Goal: Transaction & Acquisition: Purchase product/service

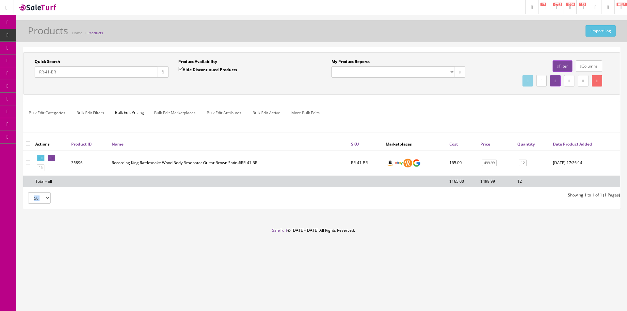
click at [469, 118] on ul "Bulk Edit Categories Bulk Edit Filters Bulk Edit Pricing Bulk Edit Marketplaces…" at bounding box center [322, 113] width 597 height 13
click at [257, 213] on div "Quick Search RR-41-BR Date From Product Availability Hide Discontinued Products…" at bounding box center [321, 131] width 611 height 168
click at [110, 74] on input "RR-41-BR" at bounding box center [96, 71] width 123 height 11
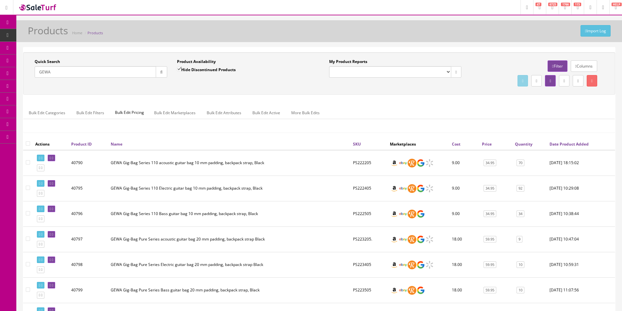
click at [365, 164] on td "PS222205" at bounding box center [369, 163] width 37 height 26
copy td "PS222205"
click at [98, 71] on input "GEWA" at bounding box center [96, 71] width 122 height 11
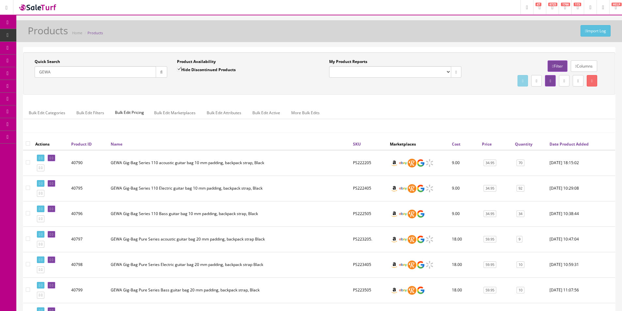
click at [98, 71] on input "GEWA" at bounding box center [96, 71] width 122 height 11
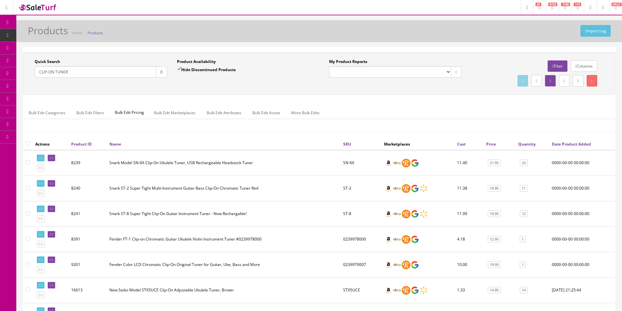
click at [356, 120] on div "Bulk Edit Categories Bulk Edit Filters Bulk Edit Pricing Bulk Edit Marketplaces…" at bounding box center [320, 117] width 592 height 21
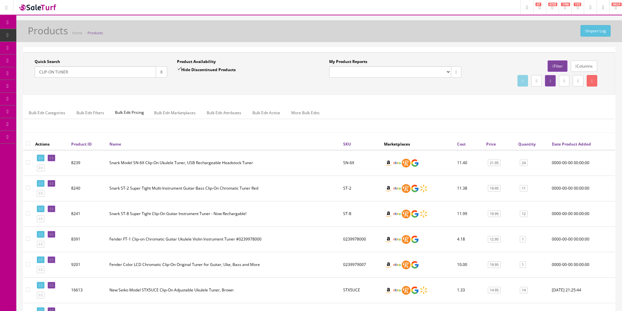
click at [356, 120] on div "Bulk Edit Categories Bulk Edit Filters Bulk Edit Pricing Bulk Edit Marketplaces…" at bounding box center [320, 117] width 592 height 21
drag, startPoint x: 56, startPoint y: 72, endPoint x: 28, endPoint y: 70, distance: 27.5
click at [28, 70] on div "Quick Search CLIP-ON TUNER Date From Product Availability Hide Discontinued Pro…" at bounding box center [172, 71] width 295 height 24
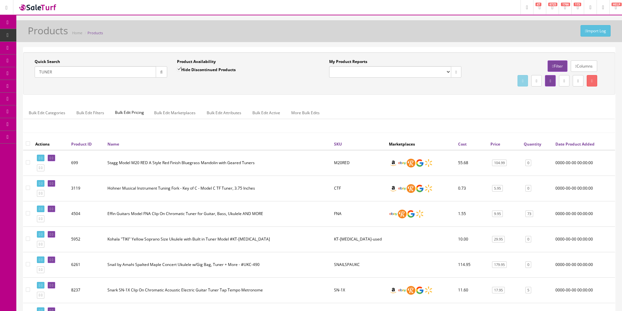
type input "TUNER"
click at [338, 213] on td "FNA" at bounding box center [359, 213] width 55 height 25
copy td "FNA"
click at [120, 74] on input "TUNER" at bounding box center [96, 71] width 122 height 11
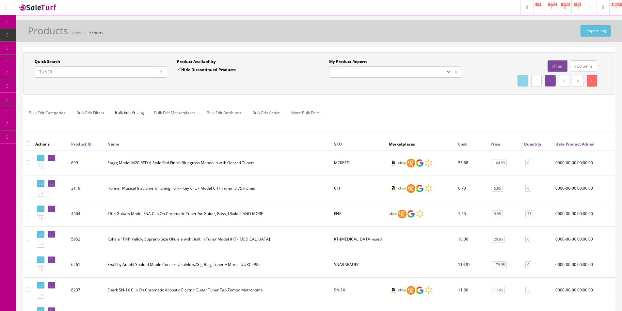
click at [120, 74] on input "TUNER" at bounding box center [96, 71] width 122 height 11
type input "b"
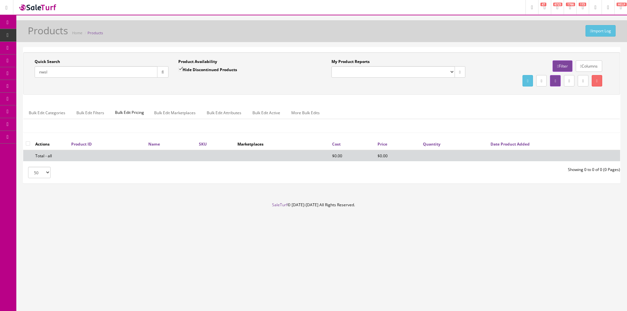
type input "nwsl"
click at [192, 68] on label "Hide Discontinued Products" at bounding box center [207, 69] width 59 height 7
click at [183, 68] on input "Hide Discontinued Products" at bounding box center [180, 69] width 4 height 4
checkbox input "false"
click at [130, 71] on input "nwsl" at bounding box center [96, 71] width 123 height 11
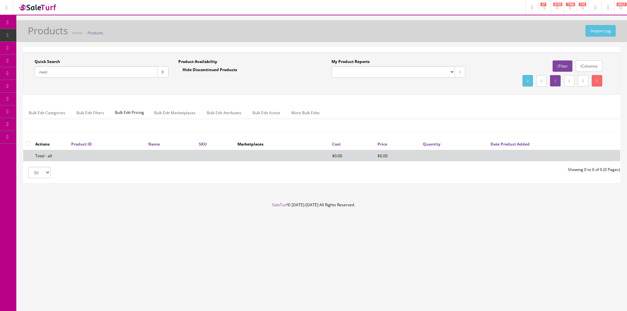
click at [130, 71] on input "nwsl" at bounding box center [96, 71] width 123 height 11
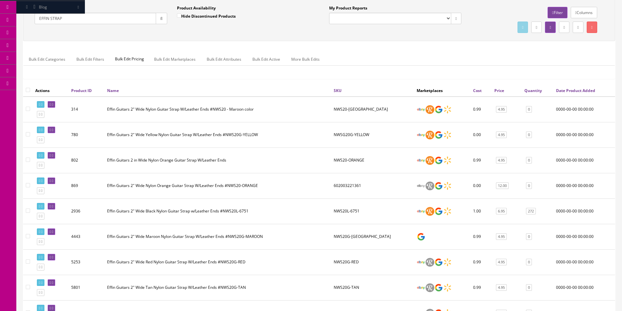
scroll to position [131, 0]
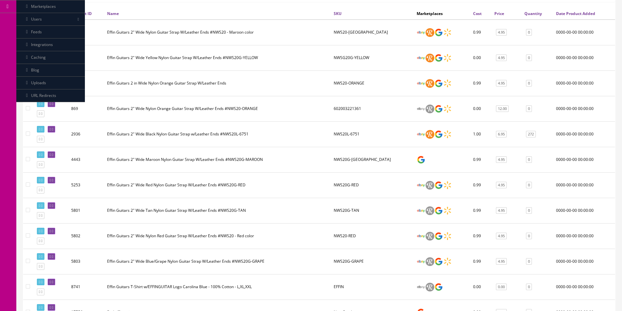
type input "EFFIN STRAP"
click at [347, 134] on td "NWS20L-6751" at bounding box center [372, 134] width 83 height 25
copy td "NWS20L-6751"
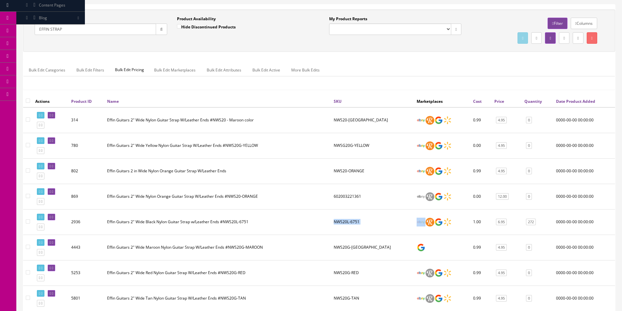
scroll to position [0, 0]
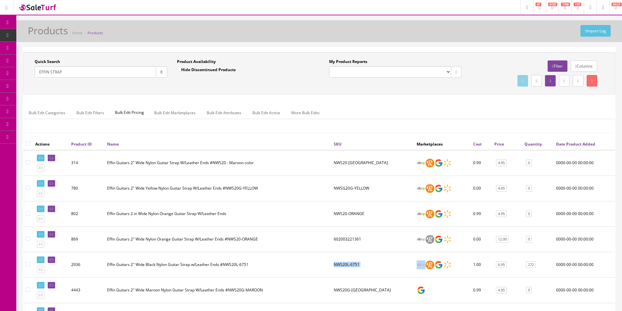
click at [99, 74] on input "EFFIN STRAP" at bounding box center [96, 71] width 122 height 11
click at [52, 74] on span "Order List" at bounding box center [48, 74] width 18 height 6
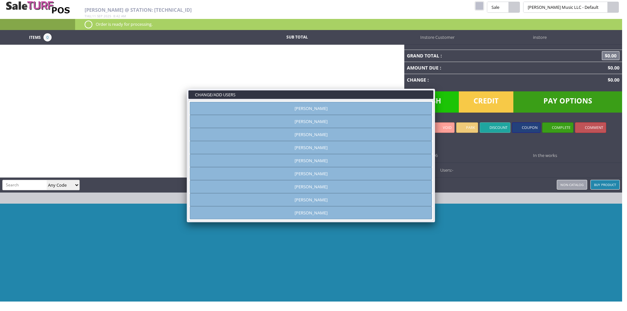
type input "[PERSON_NAME]"
click at [308, 136] on link "[PERSON_NAME]" at bounding box center [311, 134] width 242 height 13
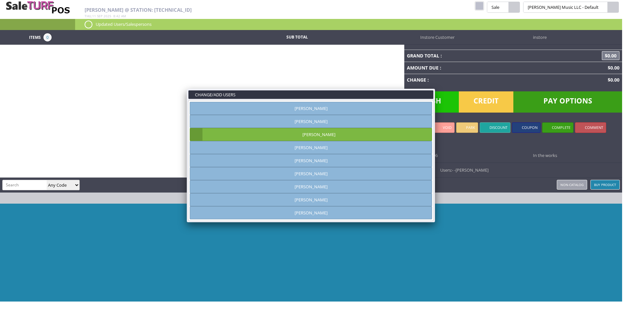
click at [437, 90] on link at bounding box center [435, 89] width 12 height 12
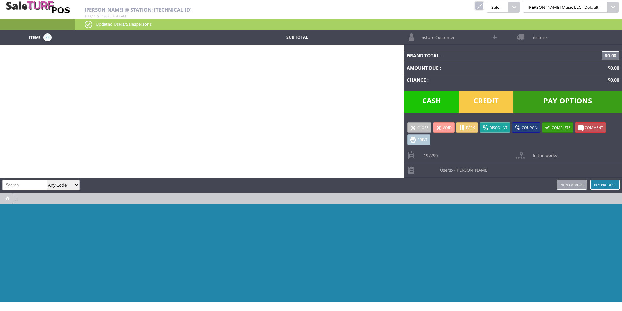
paste input "PS222205"
type input "PS222205"
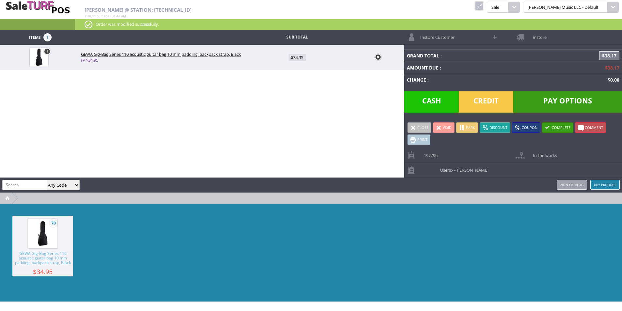
click at [33, 182] on input "search" at bounding box center [25, 184] width 44 height 9
paste input "FNA"
type input "FNA"
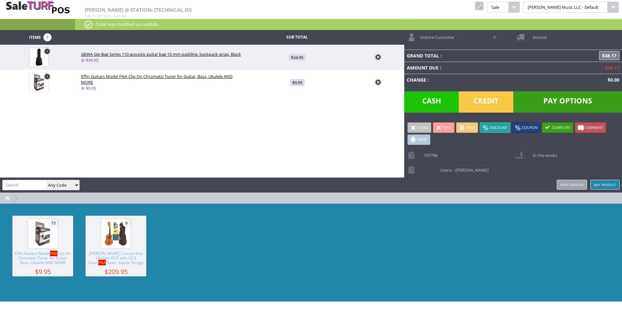
click at [303, 79] on span "$9.95" at bounding box center [297, 82] width 15 height 7
type input "9.95"
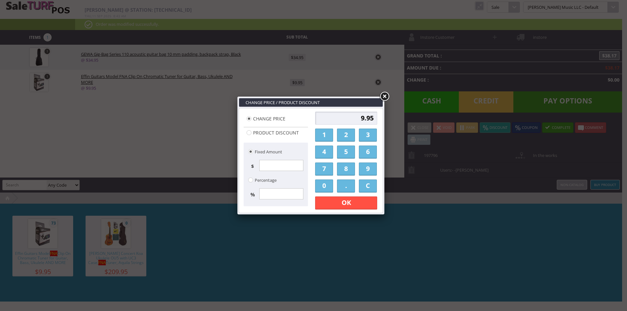
click at [352, 117] on input "9.95" at bounding box center [346, 118] width 62 height 13
type input "8"
click at [369, 205] on link "OK" at bounding box center [346, 203] width 62 height 13
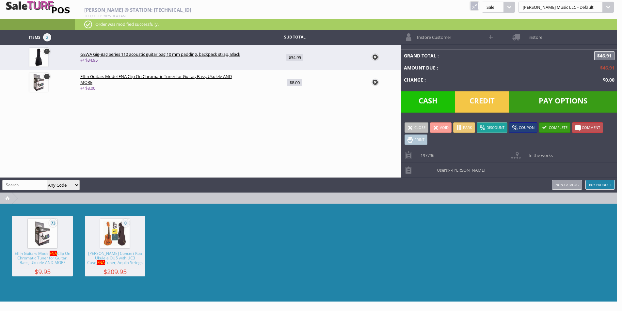
click at [412, 232] on div "73 Effin Guitars Model FNA Clip On Chromatic Tuner for Guitar, Bass, Ukulele AN…" at bounding box center [308, 253] width 617 height 98
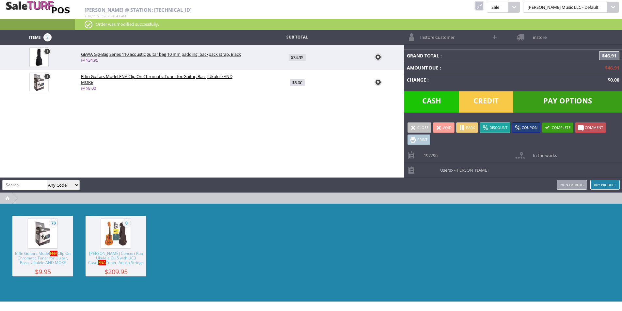
click at [446, 36] on span "Instore Customer" at bounding box center [436, 35] width 38 height 10
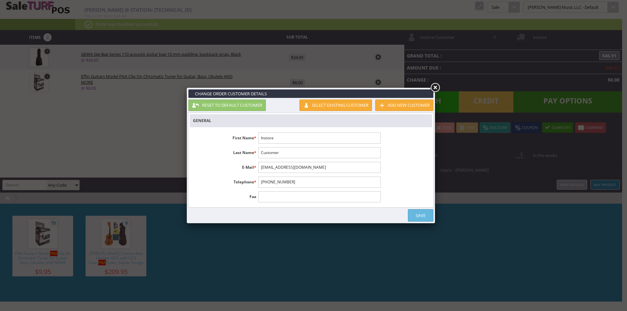
click at [288, 139] on input "Instore" at bounding box center [319, 138] width 122 height 11
paste input "Bree Gilpin"
click at [269, 137] on input "Bree Gilpin" at bounding box center [319, 138] width 122 height 11
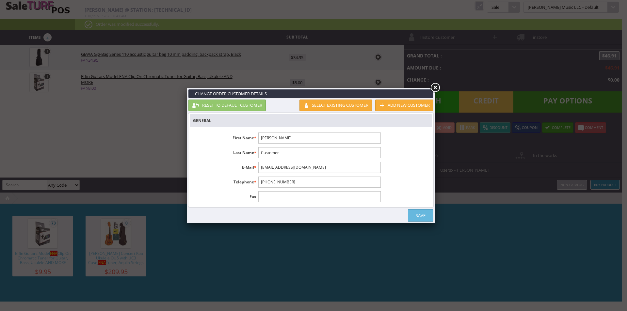
click at [272, 138] on input "Bree Gilpin" at bounding box center [319, 138] width 122 height 11
click at [273, 138] on input "Bree Gilpin" at bounding box center [319, 138] width 122 height 11
type input "Bree Gilpin"
paste input "Gilpin"
type input "Gilpin"
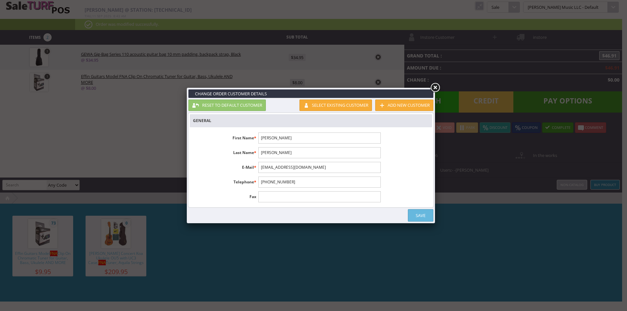
click at [366, 169] on input "customer@instore.com" at bounding box center [319, 167] width 122 height 11
click at [375, 181] on input "1-555-555-1212" at bounding box center [319, 182] width 122 height 11
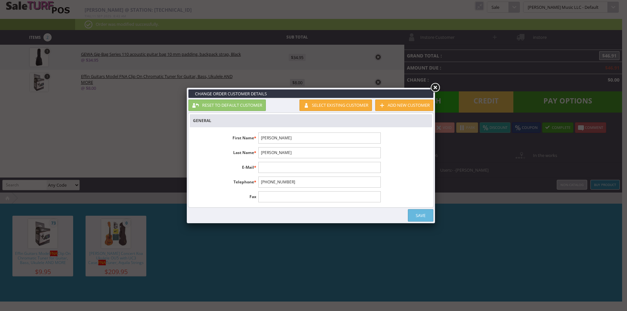
drag, startPoint x: 375, startPoint y: 181, endPoint x: 330, endPoint y: 171, distance: 46.5
click at [375, 181] on input "1-555-555-1212" at bounding box center [319, 182] width 122 height 11
click at [322, 171] on input "text" at bounding box center [319, 167] width 122 height 11
type input "T"
type input "tahachi757@gmail.com"
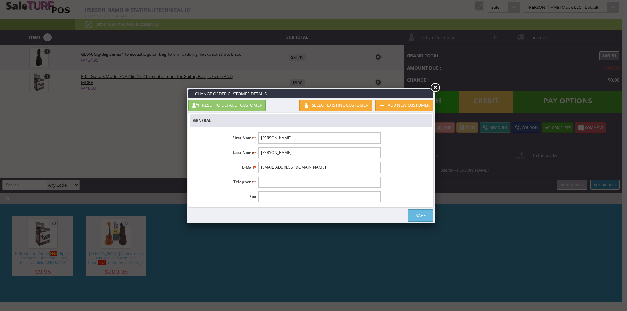
click at [275, 140] on input "Bree Gilpin" at bounding box center [319, 138] width 122 height 11
click at [274, 140] on input "Bree Gilpin" at bounding box center [319, 138] width 122 height 11
type input "Bree"
click at [383, 161] on ul "First Name * Bree Last Name * Gilpin E-Mail * tahachi757@gmail.com Telephone * …" at bounding box center [287, 167] width 194 height 77
drag, startPoint x: 337, startPoint y: 184, endPoint x: 380, endPoint y: 205, distance: 47.3
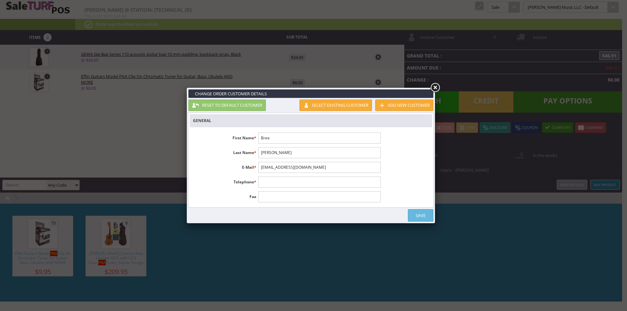
click at [337, 183] on input "text" at bounding box center [319, 182] width 122 height 11
paste input "4052005515"
type input "4052005515"
click at [422, 220] on link "Save" at bounding box center [420, 215] width 25 height 12
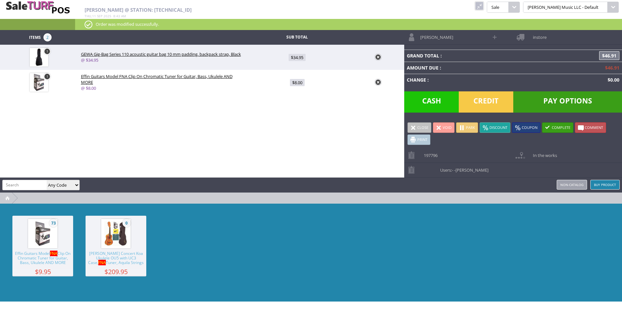
click at [532, 31] on span "instore" at bounding box center [538, 35] width 17 height 10
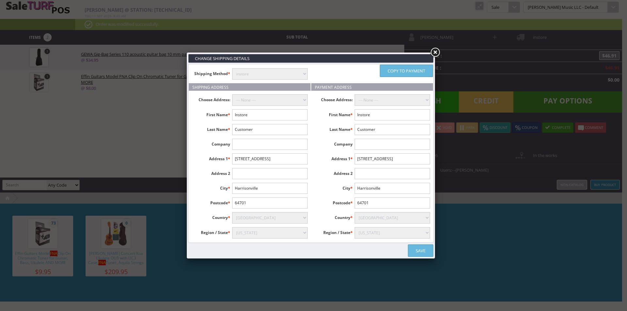
click at [255, 118] on input "Instore" at bounding box center [269, 114] width 75 height 11
type input "Bree"
type input "[PERSON_NAME]"
click at [301, 158] on input "2205 N State Route 291" at bounding box center [269, 159] width 75 height 11
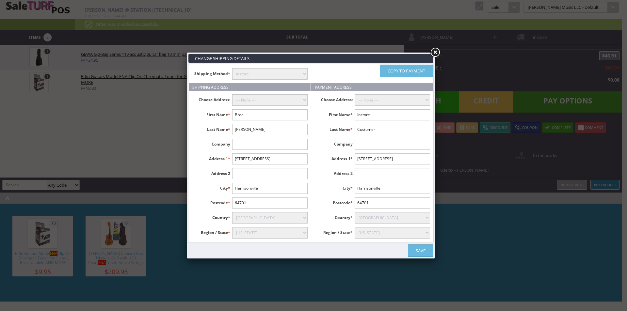
click at [301, 158] on body "Research Trends Trending on Ebay Google Trends Amazon Insights (Login Before Cl…" at bounding box center [311, 155] width 622 height 311
paste input "10124 WADDELL ST"
type input "[GEOGRAPHIC_DATA][PERSON_NAME]"
click at [289, 160] on input "2205 N State Route 291" at bounding box center [269, 159] width 75 height 11
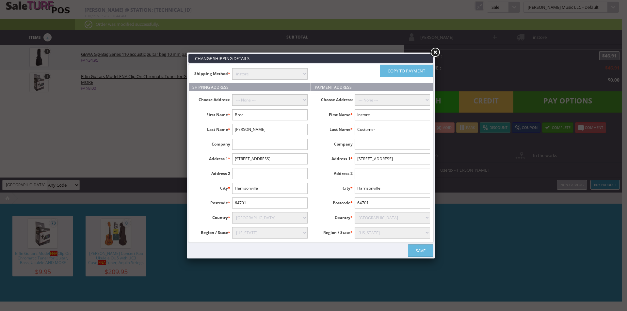
click at [289, 160] on input "2205 N State Route 291" at bounding box center [269, 159] width 75 height 11
paste input "[GEOGRAPHIC_DATA][PERSON_NAME]"
type input "[GEOGRAPHIC_DATA][PERSON_NAME]"
click at [254, 231] on select "Alabama Alaska American Samoa Arizona Arkansas Armed Forces Africa Armed Forces…" at bounding box center [269, 232] width 75 height 11
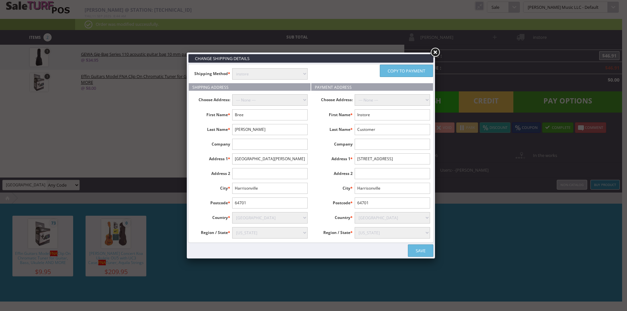
select select "3630"
click at [232, 227] on select "Alabama Alaska American Samoa Arizona Arkansas Armed Forces Africa Armed Forces…" at bounding box center [269, 232] width 75 height 11
click at [252, 206] on input "64701" at bounding box center [269, 203] width 75 height 11
click at [250, 206] on input "64701" at bounding box center [269, 203] width 75 height 11
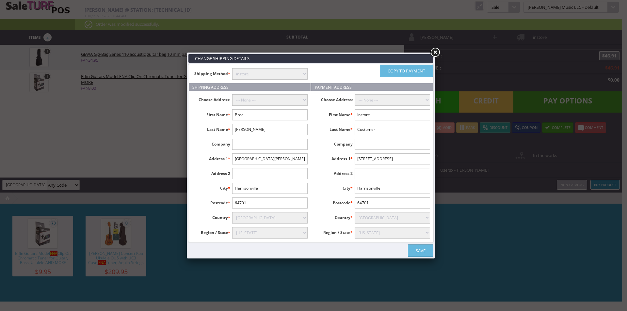
paste input "34654"
paste input "text"
type input "34654"
click at [263, 183] on ul "Choose Address: --- None --- First Name * Bree Last Name * Gilpin Company Addre…" at bounding box center [250, 167] width 122 height 152
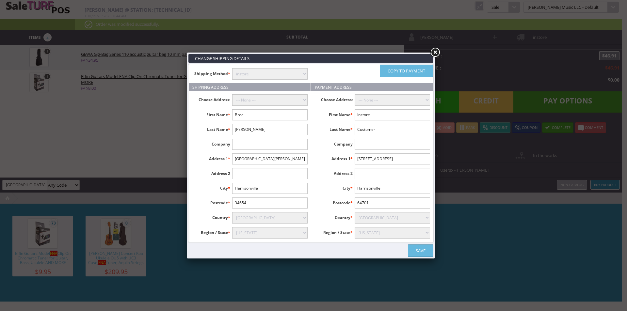
click at [261, 188] on input "Harrisonville" at bounding box center [269, 188] width 75 height 11
click at [257, 185] on input "New Port RIchey" at bounding box center [269, 188] width 75 height 11
type input "New Port Richey"
click at [418, 71] on link "Copy to payment" at bounding box center [406, 71] width 53 height 12
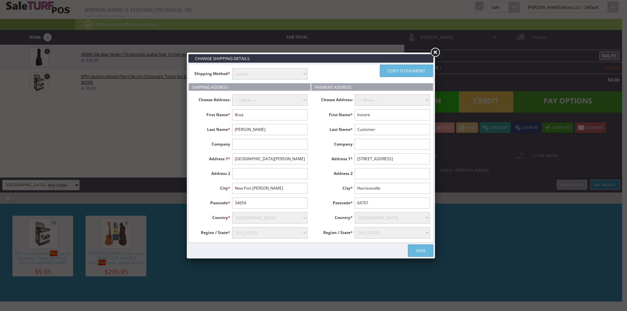
type input "Bree"
type input "Gilpin"
type input "[GEOGRAPHIC_DATA][PERSON_NAME]"
type input "New Port Richey"
type input "34654"
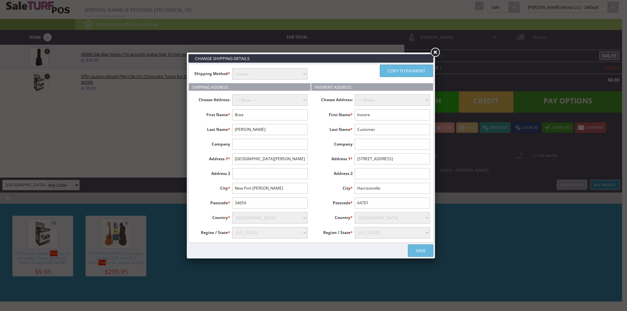
select select "3630"
drag, startPoint x: 294, startPoint y: 76, endPoint x: 290, endPoint y: 79, distance: 5.0
click at [294, 76] on select "instore Free Shipping (2-7days) ($0) Per Item Shipping ($2) text_description ($…" at bounding box center [269, 73] width 75 height 11
select select "free.free"
click at [232, 68] on select "instore Free Shipping (2-7days) ($0) Per Item Shipping ($2) text_description ($…" at bounding box center [269, 73] width 75 height 11
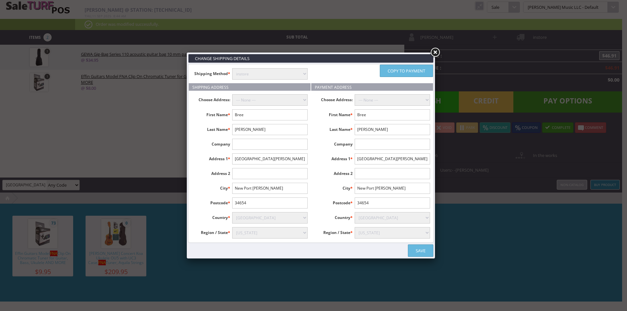
click at [428, 256] on link "Save" at bounding box center [420, 251] width 25 height 12
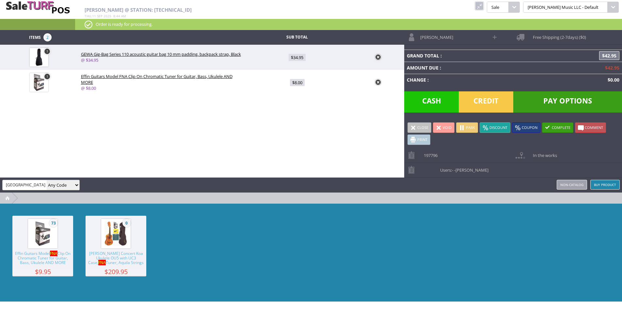
click at [486, 238] on div "73 Effin Guitars Model FNA Clip On Chromatic Tuner for Guitar, Bass, Ukulele AN…" at bounding box center [311, 253] width 622 height 98
click at [294, 59] on span "$34.95" at bounding box center [297, 57] width 17 height 7
type input "34.95"
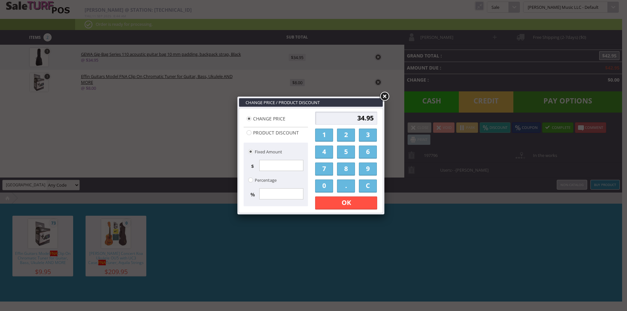
drag, startPoint x: 356, startPoint y: 118, endPoint x: 373, endPoint y: 118, distance: 17.0
click at [373, 118] on input "34.95" at bounding box center [346, 118] width 62 height 13
type input "35"
click at [350, 205] on link "OK" at bounding box center [346, 203] width 62 height 13
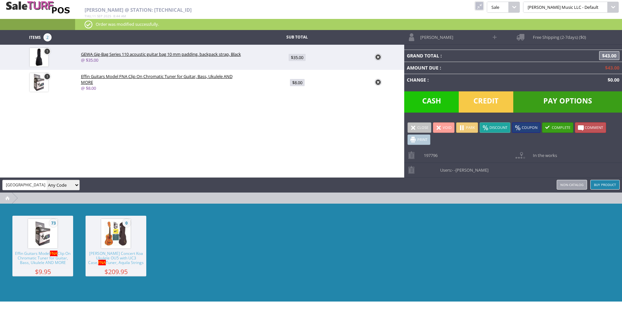
click at [330, 179] on div "Andy Gough 10124 WADDELL ST Any Code SKU UPC EAN Name Model Buy Product Non-cat…" at bounding box center [311, 185] width 622 height 15
click at [251, 168] on div "Items 2 Sub Total 1 GEWA Gig-Bag Series 110 acoustic guitar bag 10 mm padding, …" at bounding box center [311, 166] width 622 height 272
click at [552, 103] on span "Pay Options" at bounding box center [568, 101] width 109 height 21
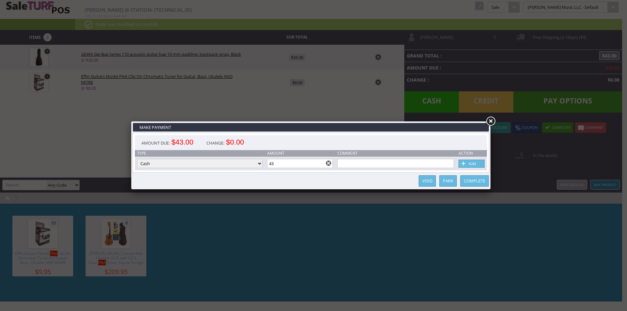
click at [216, 170] on td "Type Cash Credit Card Cheque or Money Order" at bounding box center [200, 164] width 130 height 14
click at [216, 166] on select "Cash Credit Card Cheque or Money Order" at bounding box center [199, 163] width 125 height 9
select select "credit_card"
click at [137, 159] on select "Cash Credit Card Cheque or Money Order" at bounding box center [199, 163] width 125 height 9
click at [271, 178] on div "Complete Park Void" at bounding box center [311, 180] width 356 height 13
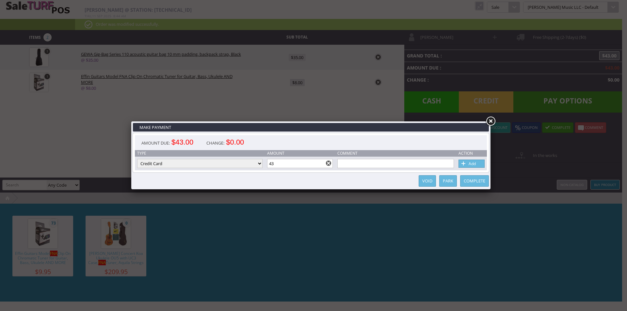
click at [471, 163] on link "Add" at bounding box center [472, 164] width 26 height 8
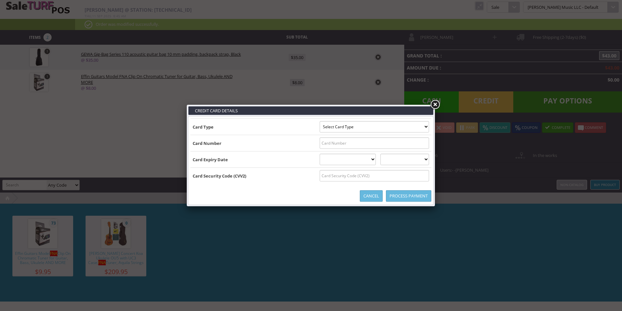
click at [277, 139] on td "Card Number" at bounding box center [253, 143] width 127 height 16
click at [256, 137] on td "Card Number" at bounding box center [253, 143] width 127 height 16
click at [335, 128] on select "Select Card Type Visa MasterCard Discover Card American Express Maestro Solo" at bounding box center [374, 126] width 109 height 11
click at [269, 149] on td "Card Number" at bounding box center [253, 143] width 127 height 16
click at [346, 128] on select "Select Card Type Visa MasterCard Discover Card American Express Maestro Solo" at bounding box center [374, 126] width 109 height 11
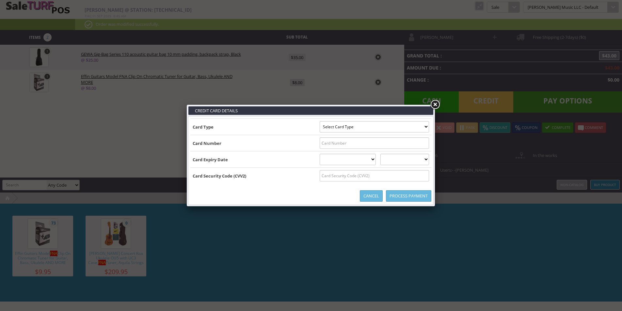
click at [346, 128] on select "Select Card Type Visa MasterCard Discover Card American Express Maestro Solo" at bounding box center [374, 126] width 109 height 11
click at [285, 131] on td "Card Type" at bounding box center [253, 127] width 127 height 16
click at [436, 106] on link at bounding box center [435, 105] width 12 height 12
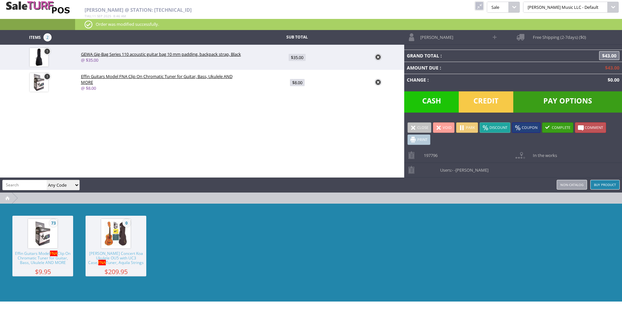
paste input "NWS20L-6751"
type input "NWS20L-6751"
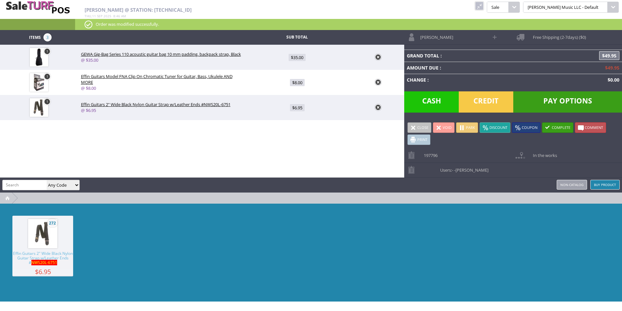
click at [298, 110] on span "$6.95" at bounding box center [297, 107] width 15 height 7
type input "6.95"
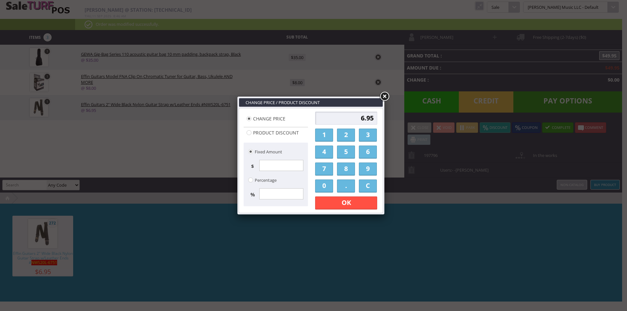
click at [335, 124] on input "6.95" at bounding box center [346, 118] width 62 height 13
type input "5"
click at [346, 201] on link "OK" at bounding box center [346, 203] width 62 height 13
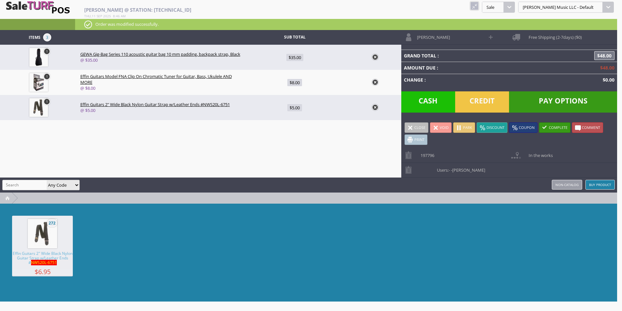
click at [379, 221] on div "272 Effin Guitars 2" Wide Black Nylon Guitar Strap w/Leather Ends # NWS20L-6751…" at bounding box center [308, 253] width 617 height 98
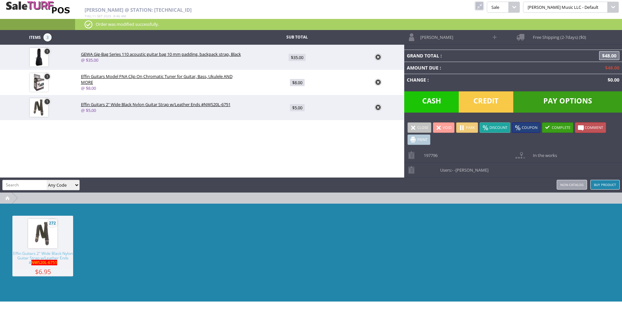
click at [565, 101] on span "Pay Options" at bounding box center [568, 101] width 109 height 21
select select "cash"
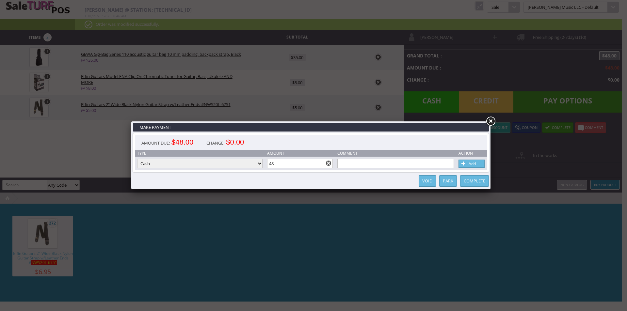
click at [212, 162] on select "Cash Credit Card Cheque or Money Order" at bounding box center [199, 163] width 125 height 9
click at [215, 153] on td "Type" at bounding box center [200, 153] width 130 height 7
click at [218, 162] on select "Cash Credit Card Cheque or Money Order" at bounding box center [199, 163] width 125 height 9
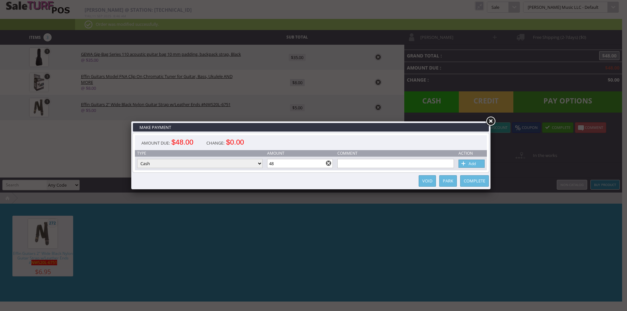
drag, startPoint x: 224, startPoint y: 149, endPoint x: 224, endPoint y: 156, distance: 7.8
click at [224, 149] on div "Change: $0.00" at bounding box center [225, 142] width 51 height 15
drag, startPoint x: 225, startPoint y: 164, endPoint x: 218, endPoint y: 168, distance: 8.6
click at [225, 164] on select "Cash Credit Card Cheque or Money Order" at bounding box center [199, 163] width 125 height 9
select select "credit_card"
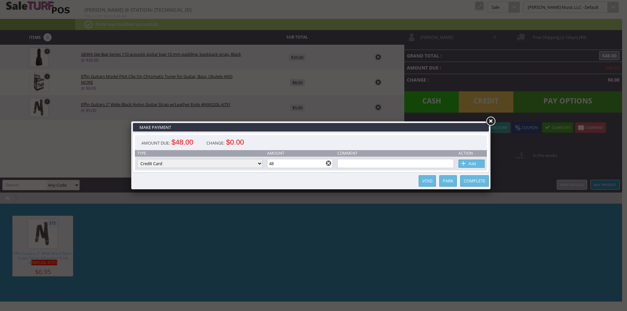
click at [137, 159] on select "Cash Credit Card Cheque or Money Order" at bounding box center [199, 163] width 125 height 9
click at [302, 176] on div "Complete Park Void" at bounding box center [311, 180] width 356 height 13
click at [480, 164] on link "Add" at bounding box center [472, 164] width 26 height 8
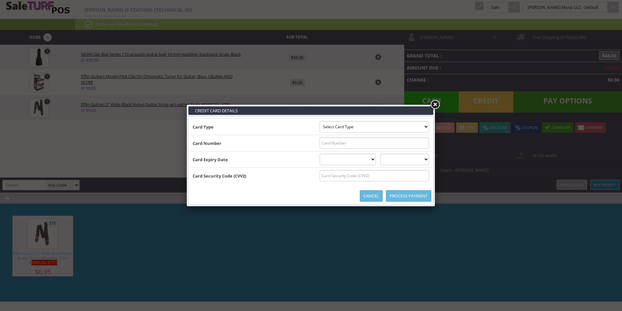
click at [285, 141] on td "Card Number" at bounding box center [253, 143] width 127 height 16
click at [335, 128] on select "Select Card Type Visa MasterCard Discover Card American Express Maestro Solo" at bounding box center [374, 126] width 109 height 11
select select "VISA"
click at [320, 121] on select "Select Card Type Visa MasterCard Discover Card American Express Maestro Solo" at bounding box center [374, 126] width 109 height 11
click at [338, 139] on input "text" at bounding box center [374, 143] width 109 height 11
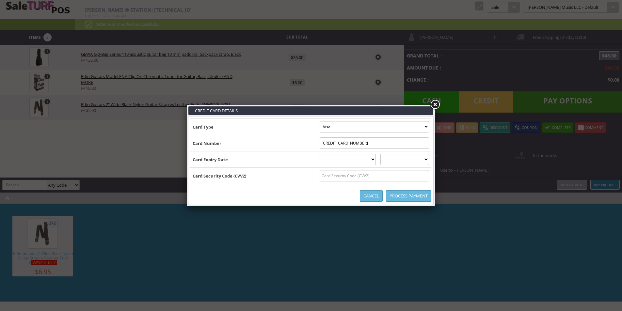
type input "4707930577339902"
click at [291, 157] on td "Card Expiry Date" at bounding box center [253, 160] width 127 height 16
click at [330, 154] on select "01 January 02 February 03 March 04 April 05 May 06 June 07 July 08 August 09 Se…" at bounding box center [348, 159] width 57 height 11
select select "07"
click at [320, 154] on select "01 January 02 February 03 March 04 April 05 May 06 June 07 July 08 August 09 Se…" at bounding box center [348, 159] width 57 height 11
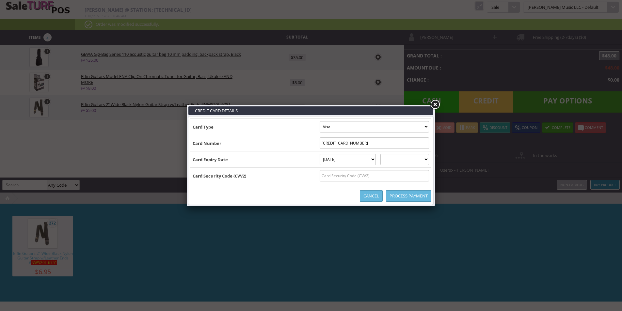
drag, startPoint x: 410, startPoint y: 160, endPoint x: 410, endPoint y: 165, distance: 4.9
click at [410, 160] on select "2025 2026 2027 2028 2029 2030 2031 2032 2033 2034 2035" at bounding box center [405, 159] width 49 height 11
select select "2028"
click at [387, 154] on select "2025 2026 2027 2028 2029 2030 2031 2032 2033 2034 2035" at bounding box center [405, 159] width 49 height 11
click at [359, 175] on input "text" at bounding box center [374, 175] width 109 height 11
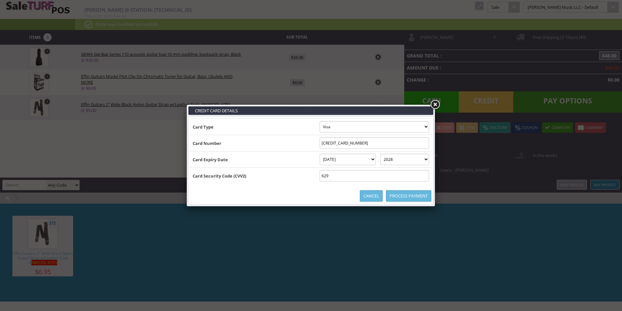
type input "629"
click at [277, 185] on div "Card Type Select Card Type Visa MasterCard Discover Card American Express Maest…" at bounding box center [310, 161] width 245 height 88
click at [409, 194] on link "Process Payment" at bounding box center [408, 195] width 45 height 11
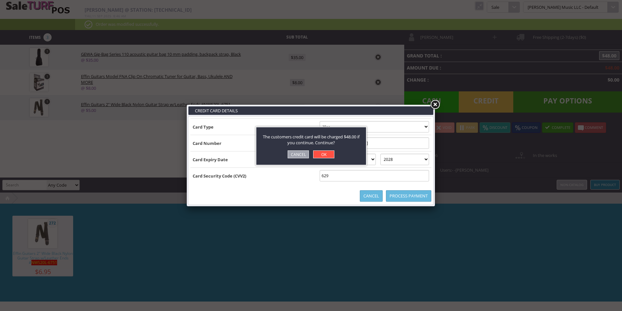
click at [324, 154] on link "OK" at bounding box center [323, 155] width 21 height 8
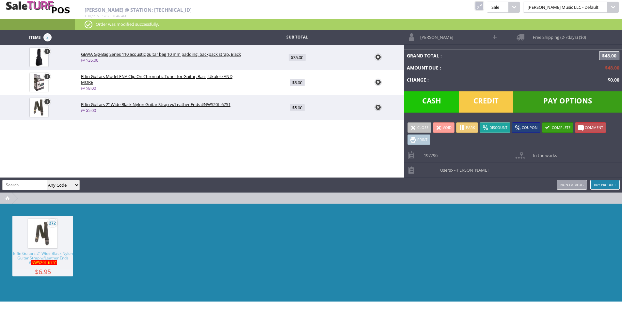
type input "0"
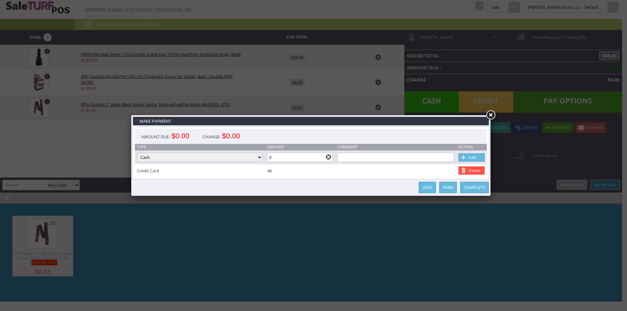
drag, startPoint x: 492, startPoint y: 115, endPoint x: 489, endPoint y: 77, distance: 38.0
click at [492, 115] on link at bounding box center [491, 115] width 12 height 12
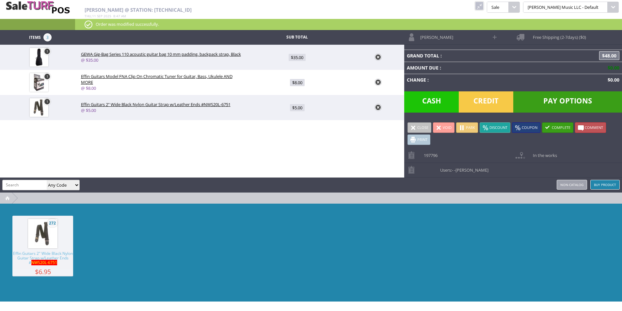
click at [484, 8] on link at bounding box center [479, 6] width 8 height 8
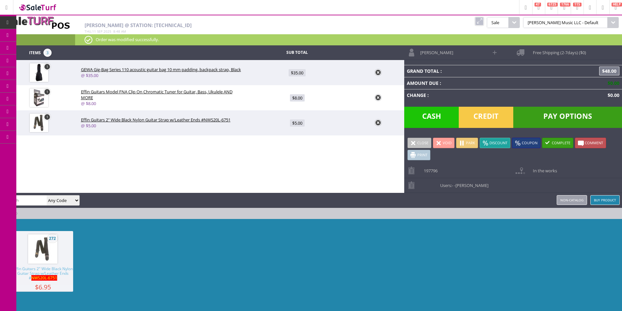
click at [203, 227] on div "272 Effin Guitars 2" Wide Black Nylon Guitar Strap w/Leather Ends # NWS20L-6751…" at bounding box center [311, 268] width 622 height 98
click at [269, 220] on div "272 Effin Guitars 2" Wide Black Nylon Guitar Strap w/Leather Ends # NWS20L-6751…" at bounding box center [311, 268] width 622 height 98
click at [55, 75] on span "Order List" at bounding box center [48, 74] width 19 height 6
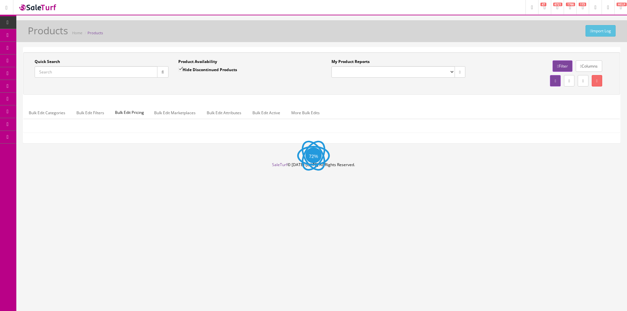
paste input "GYPLOS-16164435692"
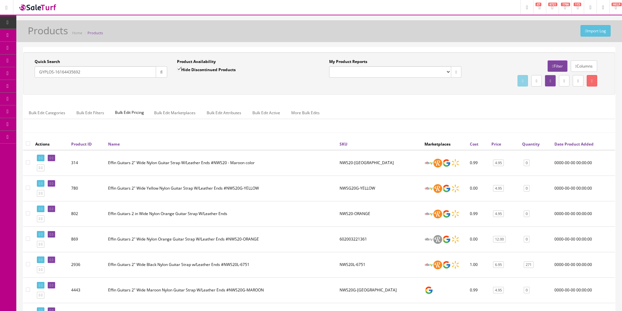
type input "GYPLOS-16164435692"
click at [180, 70] on input "Hide Discontinued Products" at bounding box center [179, 69] width 4 height 4
checkbox input "false"
click at [165, 71] on button "button" at bounding box center [161, 71] width 11 height 11
click at [179, 84] on div "Quick Search GYPLOS-16164435692 Date From Product Availability Hide Discontinue…" at bounding box center [319, 73] width 589 height 29
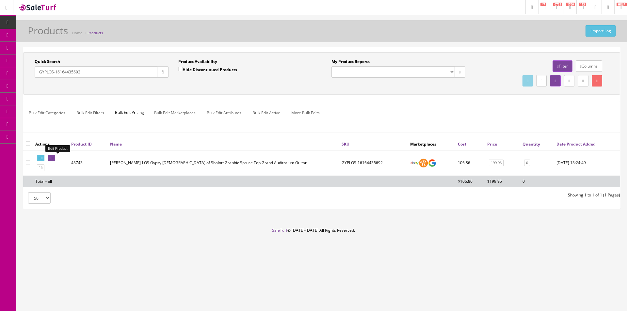
click at [51, 159] on icon at bounding box center [50, 158] width 1 height 4
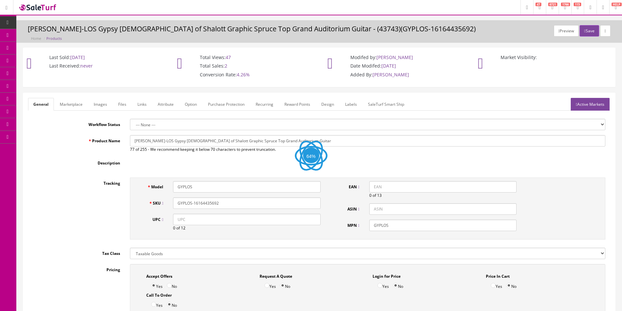
click at [107, 108] on link "Images" at bounding box center [101, 104] width 24 height 13
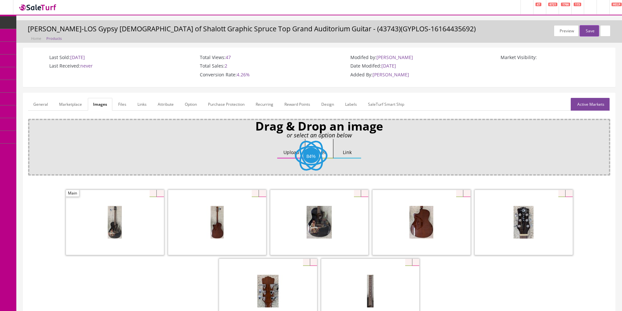
scroll to position [33, 0]
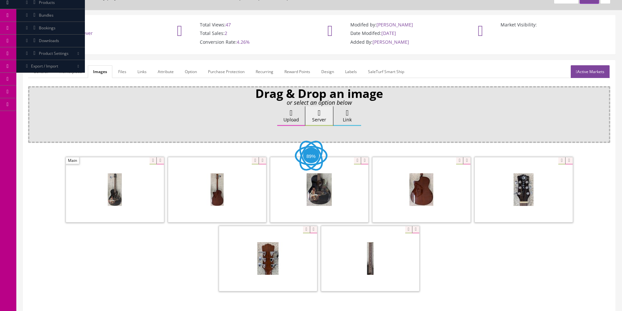
click at [41, 73] on link "General" at bounding box center [40, 71] width 25 height 13
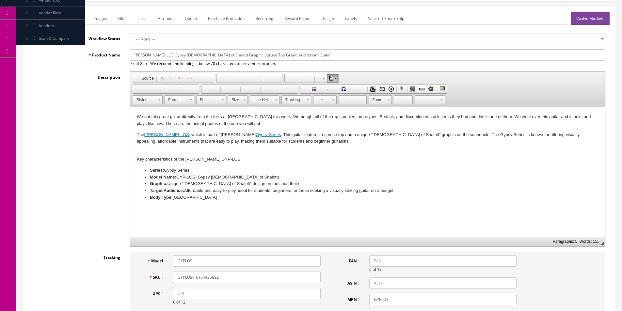
scroll to position [65, 0]
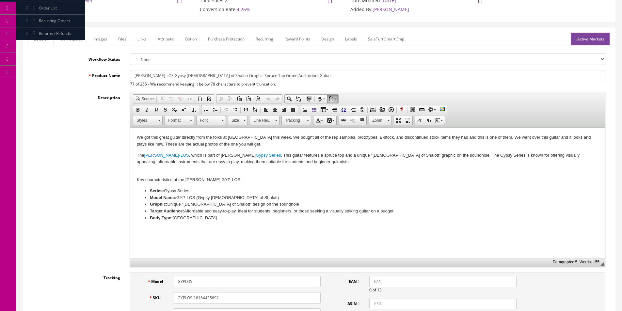
click at [104, 41] on link "Images" at bounding box center [101, 39] width 24 height 13
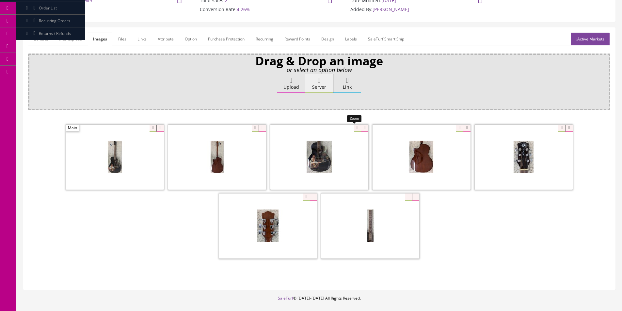
click at [356, 129] on div at bounding box center [319, 156] width 98 height 65
click at [456, 129] on span at bounding box center [463, 128] width 14 height 7
click at [254, 126] on div at bounding box center [217, 156] width 98 height 65
click at [150, 127] on div at bounding box center [115, 156] width 98 height 65
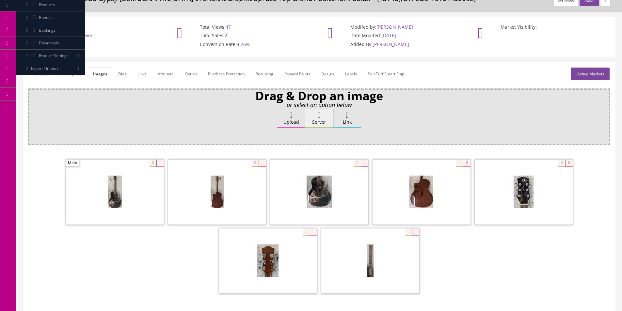
scroll to position [0, 0]
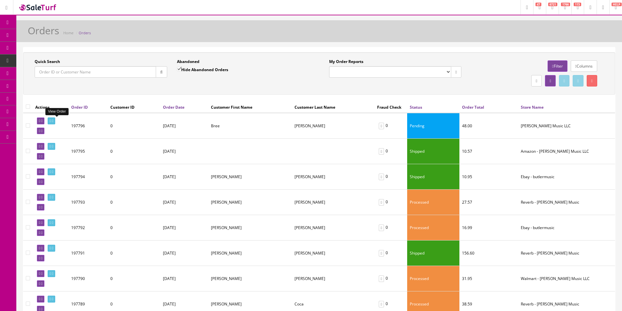
click at [53, 120] on icon at bounding box center [52, 121] width 1 height 4
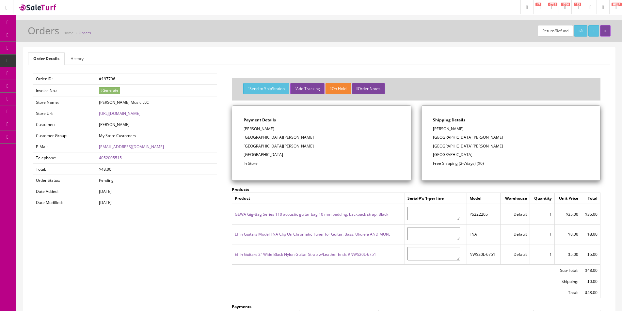
click at [292, 40] on div "Return/Refund / Orders Home Orders" at bounding box center [319, 33] width 596 height 16
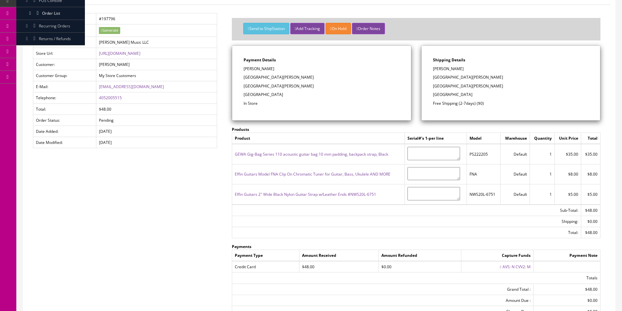
scroll to position [65, 0]
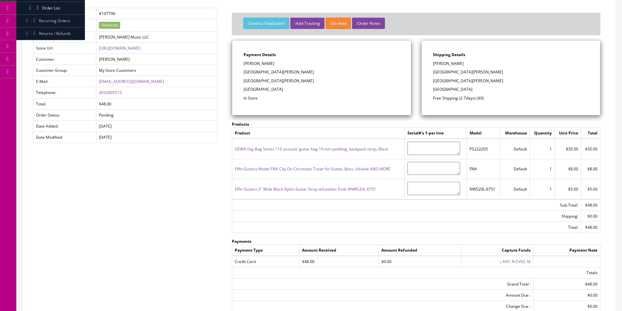
click at [547, 59] on div "Shipping Details [PERSON_NAME] [STREET_ADDRESS][PERSON_NAME][PERSON_NAME] Free …" at bounding box center [511, 78] width 179 height 75
click at [465, 72] on p "[GEOGRAPHIC_DATA][PERSON_NAME]" at bounding box center [511, 72] width 156 height 6
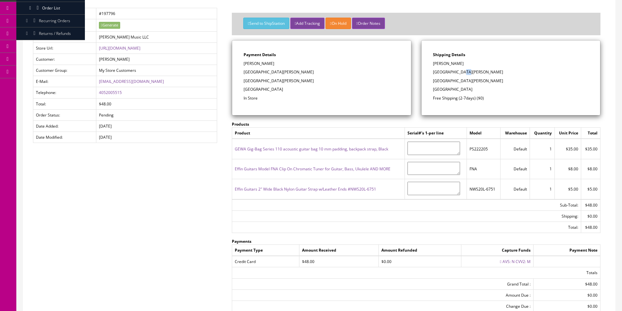
click at [465, 72] on p "[GEOGRAPHIC_DATA][PERSON_NAME]" at bounding box center [511, 72] width 156 height 6
drag, startPoint x: 465, startPoint y: 72, endPoint x: 618, endPoint y: 114, distance: 159.4
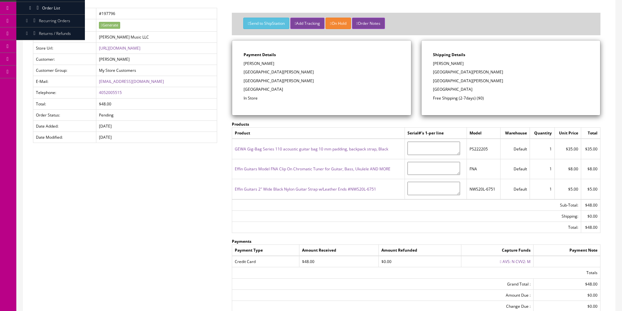
click at [465, 73] on p "[GEOGRAPHIC_DATA][PERSON_NAME]" at bounding box center [511, 72] width 156 height 6
click at [313, 226] on td "Total:" at bounding box center [406, 227] width 349 height 11
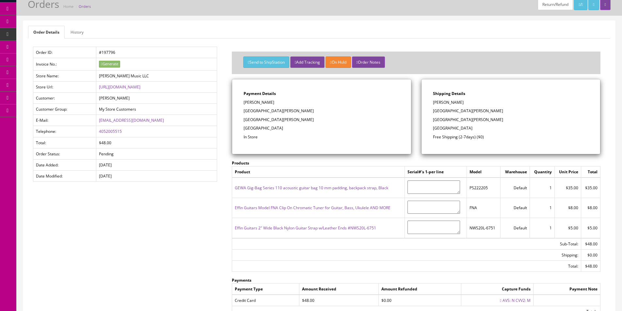
scroll to position [0, 0]
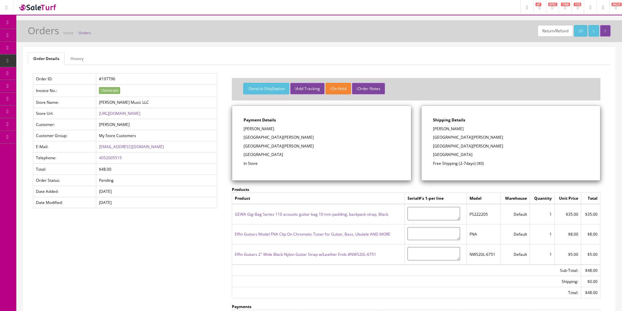
click at [449, 140] on p "[GEOGRAPHIC_DATA][PERSON_NAME]" at bounding box center [511, 138] width 156 height 6
click at [451, 138] on p "[GEOGRAPHIC_DATA][PERSON_NAME]" at bounding box center [511, 138] width 156 height 6
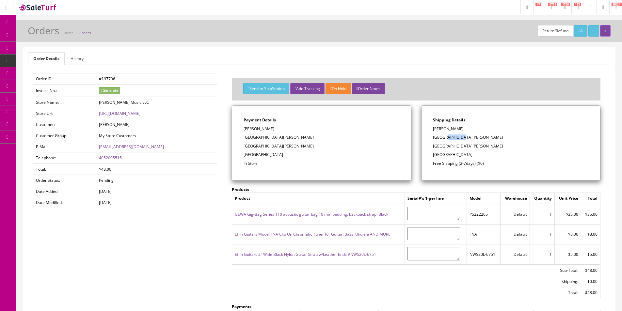
click at [465, 137] on p "10124 WADDELL ST" at bounding box center [511, 138] width 156 height 6
click at [456, 138] on p "10124 WADDELL ST" at bounding box center [511, 138] width 156 height 6
click at [466, 137] on p "10124 WADDELL ST" at bounding box center [511, 138] width 156 height 6
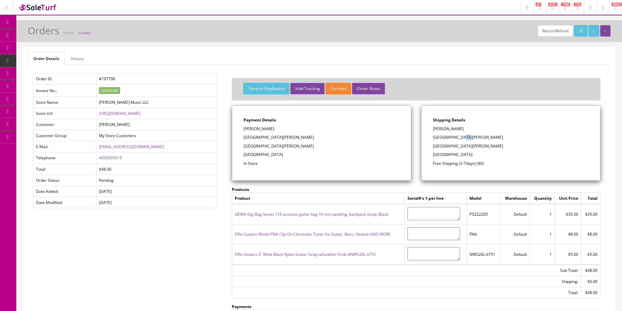
click at [466, 137] on p "10124 WADDELL ST" at bounding box center [511, 138] width 156 height 6
click at [458, 137] on p "10124 WADDELL ST" at bounding box center [511, 138] width 156 height 6
click at [437, 139] on p "10124 WADDELL ST" at bounding box center [511, 138] width 156 height 6
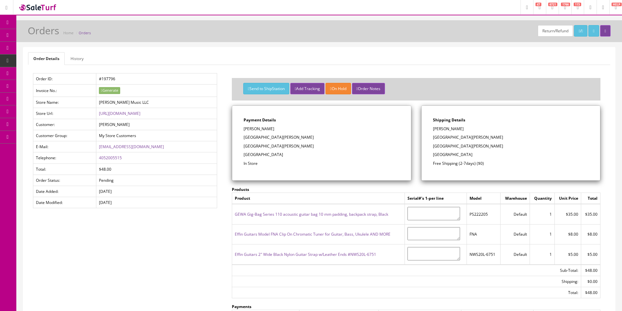
click at [438, 131] on p "Bree Gilpin" at bounding box center [511, 129] width 156 height 6
click at [460, 123] on p "Shipping Details" at bounding box center [511, 120] width 156 height 6
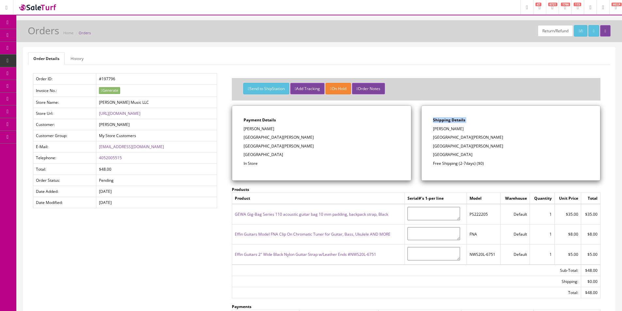
click at [447, 122] on strong "Shipping Details" at bounding box center [449, 120] width 32 height 6
click at [455, 122] on strong "Shipping Details" at bounding box center [449, 120] width 32 height 6
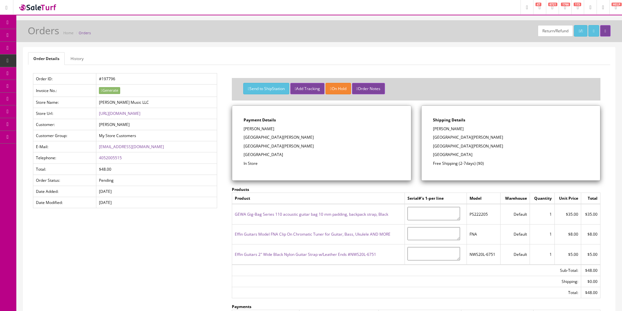
click at [451, 126] on p "[PERSON_NAME]" at bounding box center [511, 129] width 156 height 6
click at [438, 128] on p "[PERSON_NAME]" at bounding box center [511, 129] width 156 height 6
click at [438, 140] on p "[GEOGRAPHIC_DATA][PERSON_NAME]" at bounding box center [511, 138] width 156 height 6
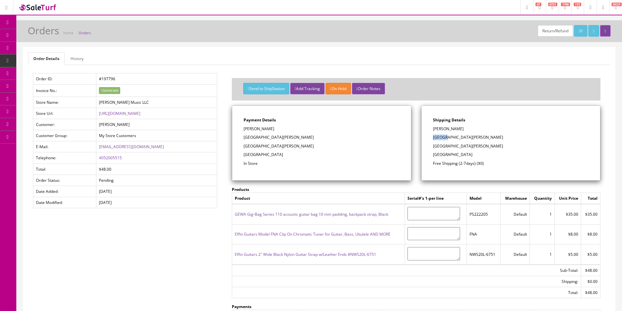
click at [438, 140] on p "[GEOGRAPHIC_DATA][PERSON_NAME]" at bounding box center [511, 138] width 156 height 6
click at [452, 136] on p "[GEOGRAPHIC_DATA][PERSON_NAME]" at bounding box center [511, 138] width 156 height 6
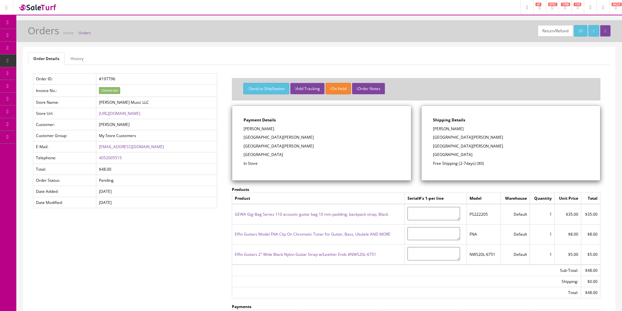
click at [452, 136] on p "[GEOGRAPHIC_DATA][PERSON_NAME]" at bounding box center [511, 138] width 156 height 6
drag, startPoint x: 452, startPoint y: 136, endPoint x: 470, endPoint y: 139, distance: 18.3
click at [452, 136] on p "[GEOGRAPHIC_DATA][PERSON_NAME]" at bounding box center [511, 138] width 156 height 6
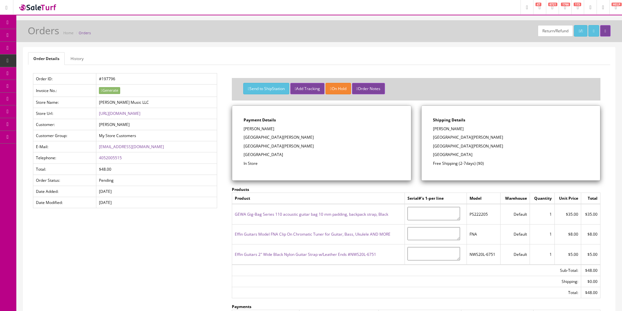
click at [53, 32] on link "Products" at bounding box center [50, 35] width 69 height 13
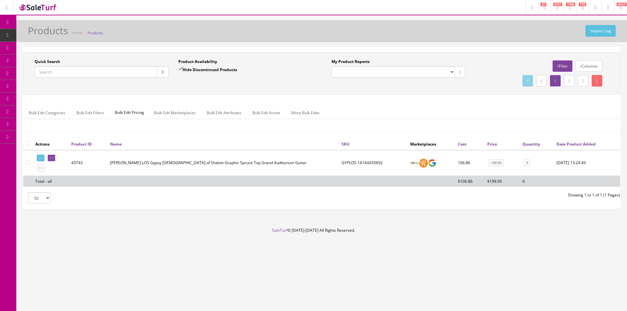
click at [128, 75] on input "Quick Search" at bounding box center [96, 71] width 123 height 11
paste input "M2013BX"
type input "M2013BX"
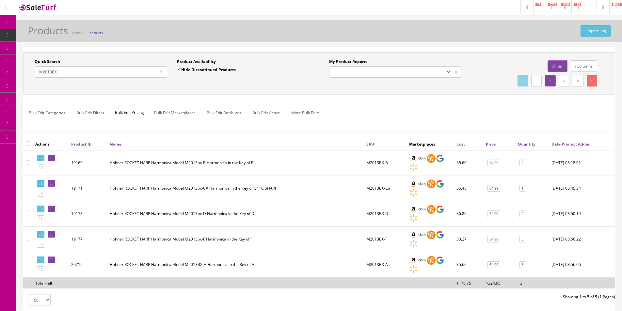
click at [200, 70] on label "Hide Discontinued Products" at bounding box center [206, 69] width 59 height 7
click at [181, 70] on input "Hide Discontinued Products" at bounding box center [179, 69] width 4 height 4
checkbox input "false"
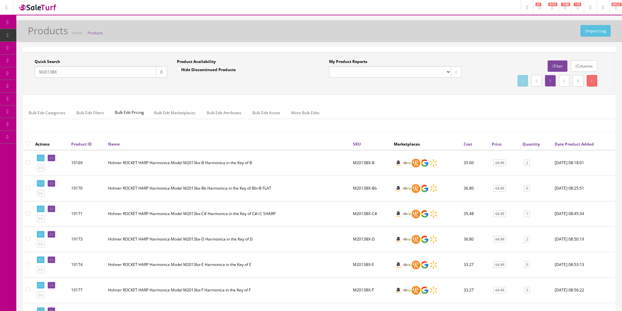
click at [581, 222] on td "2019-03-14 08:45:34" at bounding box center [583, 213] width 63 height 25
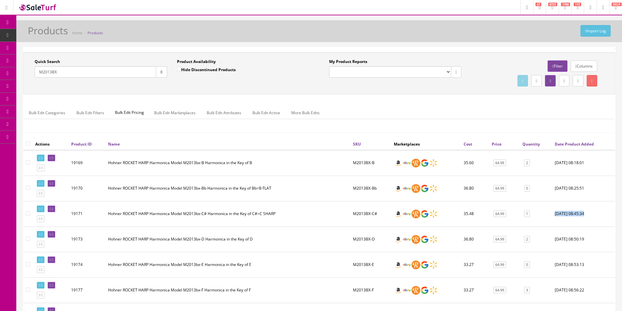
click at [581, 222] on td "2019-03-14 08:45:34" at bounding box center [583, 213] width 63 height 25
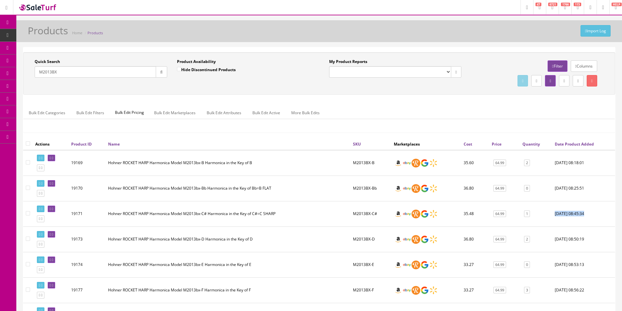
click at [581, 222] on td "2019-03-14 08:45:34" at bounding box center [583, 213] width 63 height 25
click at [580, 222] on td "2019-03-14 08:45:34" at bounding box center [583, 213] width 63 height 25
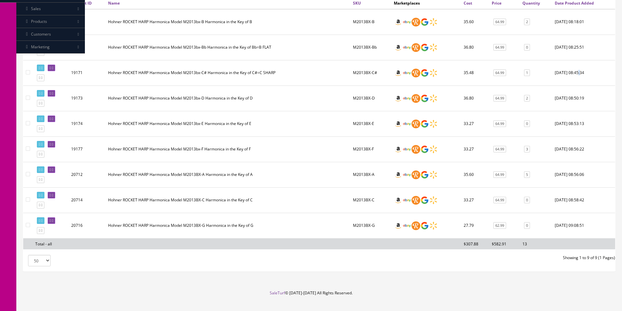
scroll to position [153, 0]
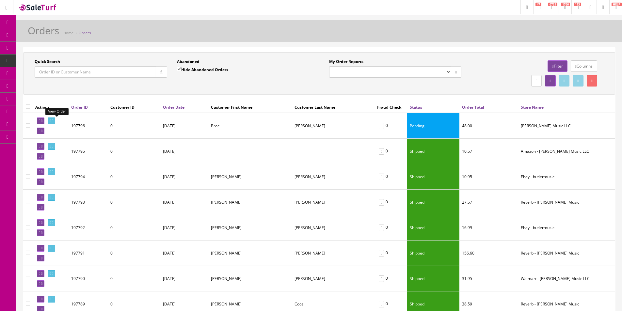
click at [55, 123] on link at bounding box center [52, 121] width 8 height 7
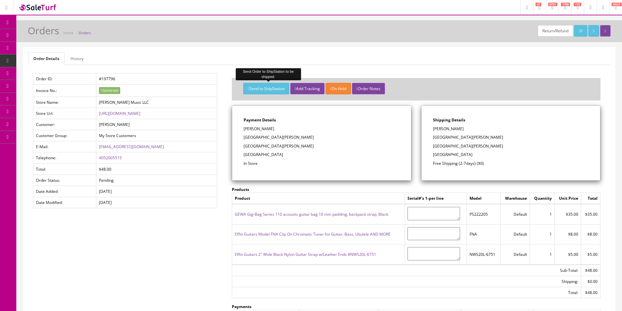
click at [265, 86] on button "Send to ShipStation" at bounding box center [266, 88] width 46 height 11
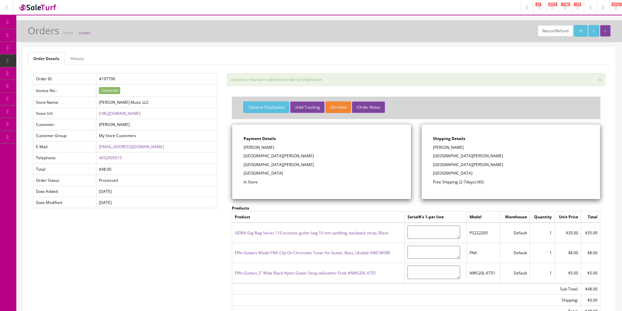
click at [470, 66] on div "Order Details History Order ID: #197796 Invoice No.: Generate Store Name: [PERS…" at bounding box center [319, 226] width 592 height 359
click at [450, 96] on div "Send to ShipStation Add Tracking On Hold Order Notes" at bounding box center [416, 108] width 379 height 32
click at [451, 95] on div "Send to ShipStation Add Tracking On Hold Order Notes" at bounding box center [416, 108] width 379 height 32
drag, startPoint x: 451, startPoint y: 95, endPoint x: 605, endPoint y: 96, distance: 154.5
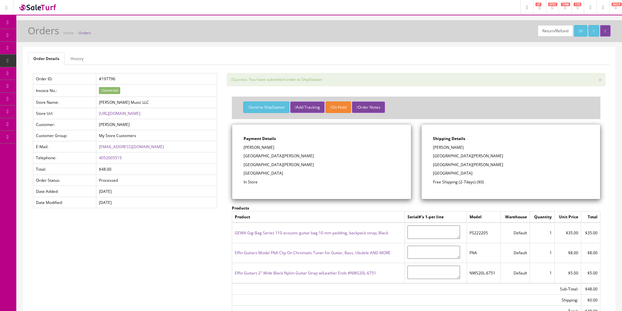
click at [453, 95] on div "Send to ShipStation Add Tracking On Hold Order Notes" at bounding box center [416, 108] width 379 height 32
click at [35, 32] on icon at bounding box center [34, 34] width 7 height 5
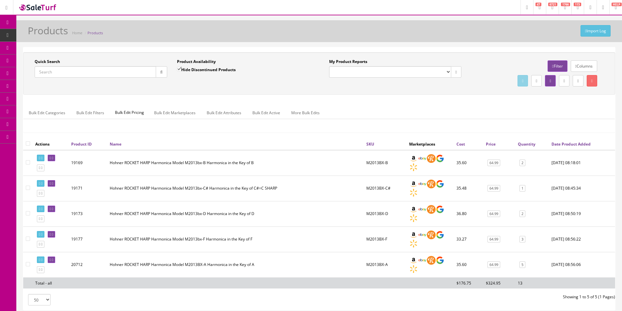
click at [112, 74] on input "Quick Search" at bounding box center [96, 71] width 122 height 11
click at [111, 74] on input "Quick Search" at bounding box center [96, 71] width 122 height 11
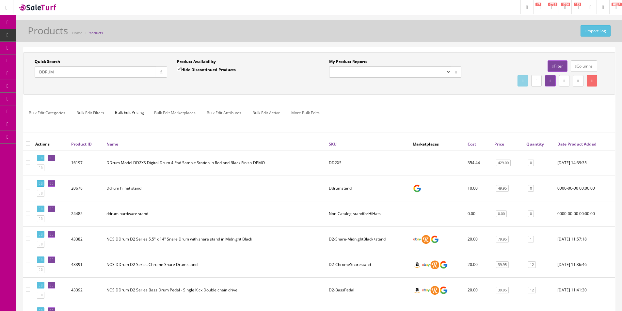
type input "DDRUM"
click at [376, 118] on ul "Bulk Edit Categories Bulk Edit Filters Bulk Edit Pricing Bulk Edit Marketplaces…" at bounding box center [320, 113] width 592 height 13
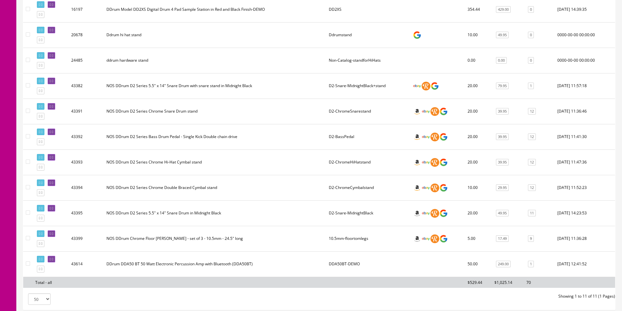
scroll to position [204, 0]
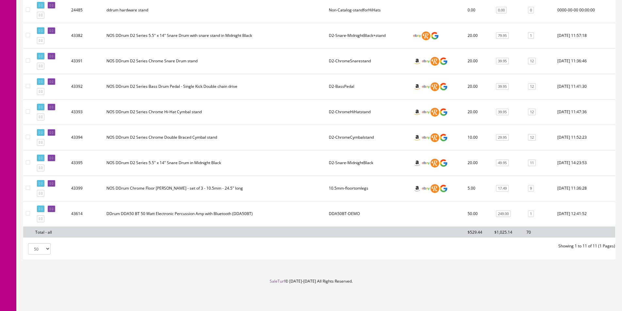
click at [354, 188] on td "10.5mm-floortomlegs" at bounding box center [368, 188] width 84 height 25
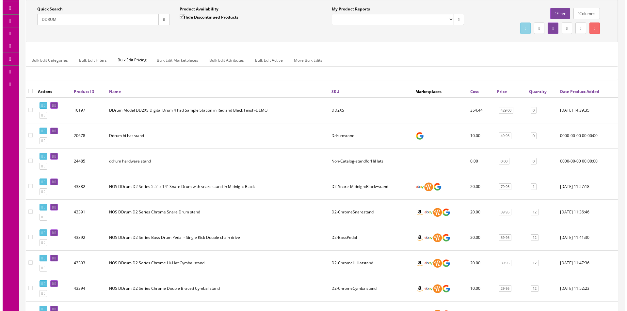
scroll to position [0, 0]
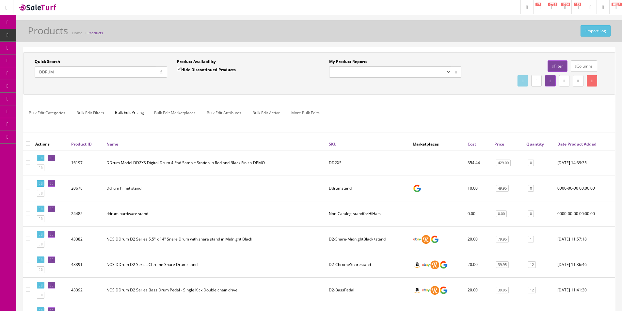
click at [92, 73] on input "DDRUM" at bounding box center [96, 71] width 122 height 11
click at [92, 72] on input "DDRUM" at bounding box center [96, 71] width 122 height 11
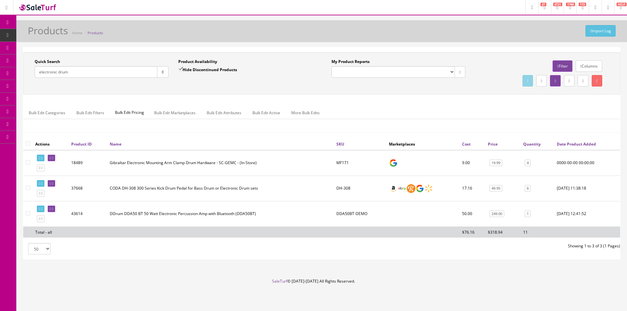
click at [356, 124] on div "Bulk Edit Categories Bulk Edit Filters Bulk Edit Pricing Bulk Edit Marketplaces…" at bounding box center [322, 117] width 597 height 21
click at [431, 107] on ul "Bulk Edit Categories Bulk Edit Filters Bulk Edit Pricing Bulk Edit Marketplaces…" at bounding box center [322, 113] width 597 height 13
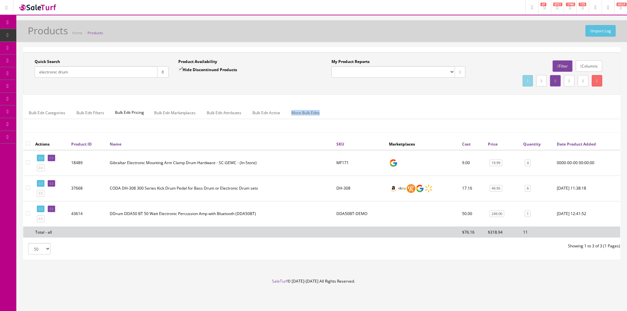
click at [431, 107] on ul "Bulk Edit Categories Bulk Edit Filters Bulk Edit Pricing Bulk Edit Marketplaces…" at bounding box center [322, 113] width 597 height 13
click at [128, 74] on input "electronic drum" at bounding box center [96, 71] width 123 height 11
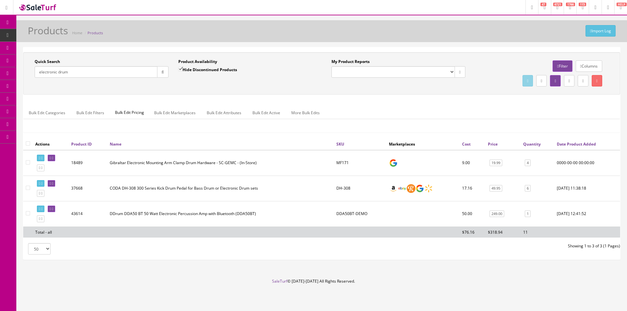
click at [128, 74] on input "electronic drum" at bounding box center [96, 71] width 123 height 11
paste input "E24041041"
type input "E24041041"
click at [163, 72] on icon "button" at bounding box center [163, 72] width 2 height 4
click at [168, 80] on div "Quick Search E24041041 Date From" at bounding box center [102, 71] width 144 height 24
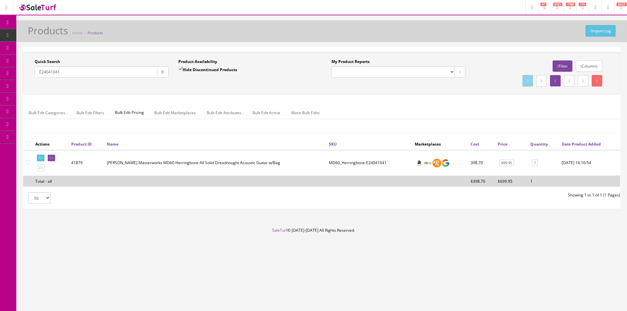
click at [9, 21] on icon at bounding box center [7, 22] width 7 height 5
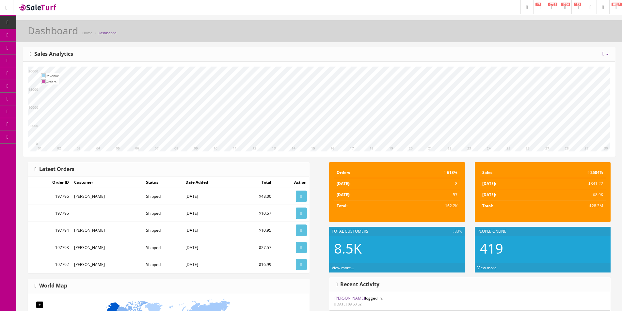
click at [401, 56] on div "[DATE] Week Month Year Year over Year Last Year over Prior Year Sales Analytics" at bounding box center [319, 54] width 592 height 14
click at [396, 48] on div "[DATE] Week Month Year Year over Year Last Year over Prior Year Sales Analytics" at bounding box center [319, 54] width 592 height 14
